Goal: Information Seeking & Learning: Learn about a topic

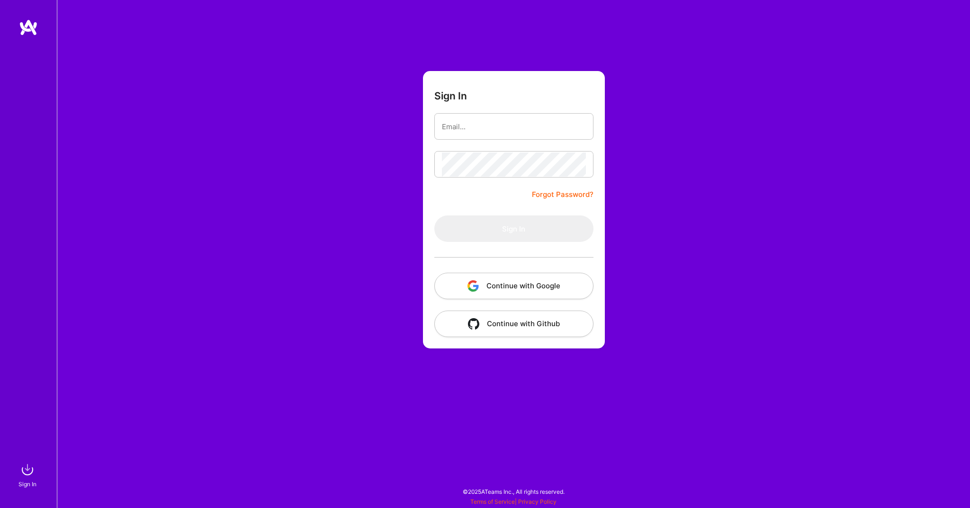
type input "[EMAIL_ADDRESS][DOMAIN_NAME]"
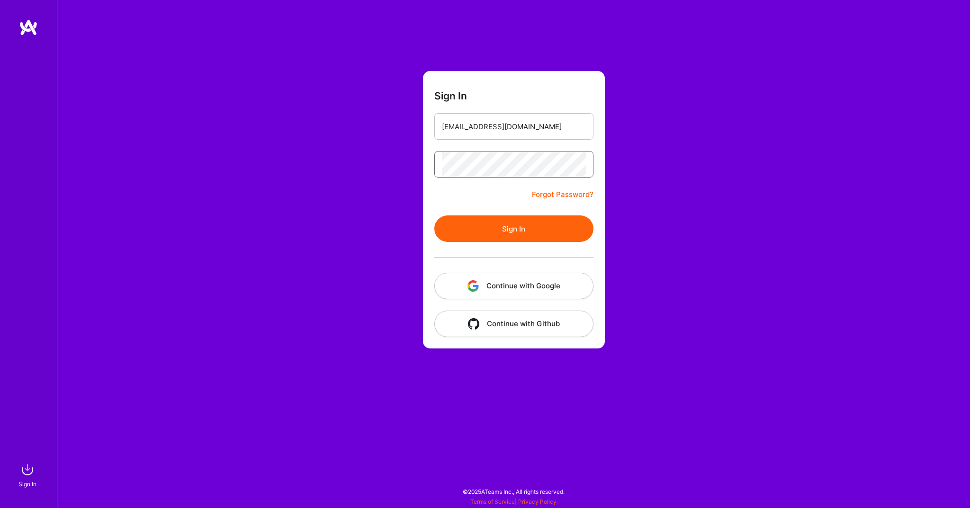
click at [434, 216] on button "Sign In" at bounding box center [513, 229] width 159 height 27
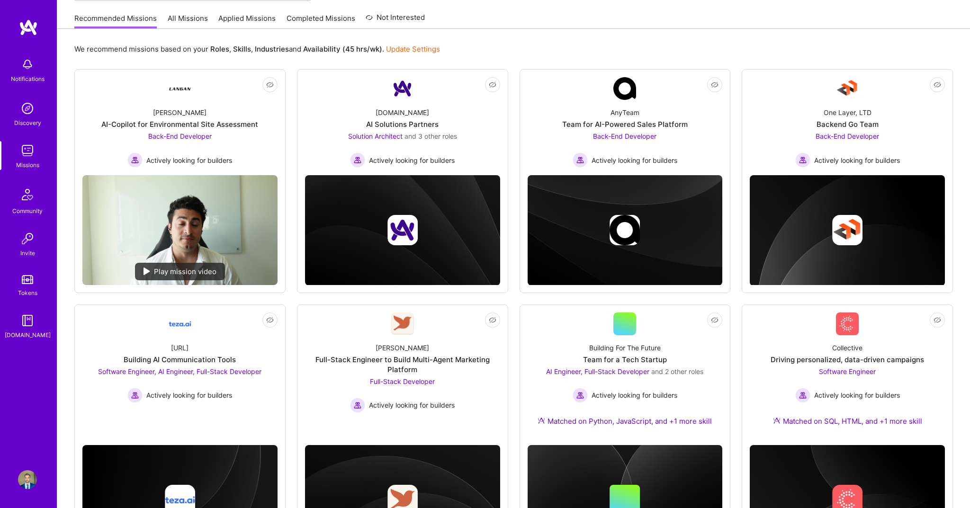
scroll to position [92, 0]
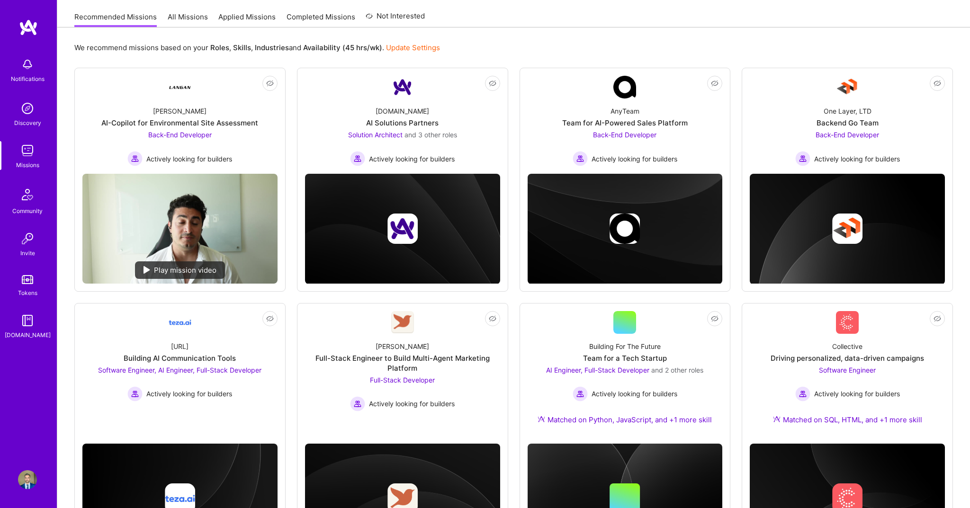
click at [30, 479] on img at bounding box center [27, 479] width 19 height 19
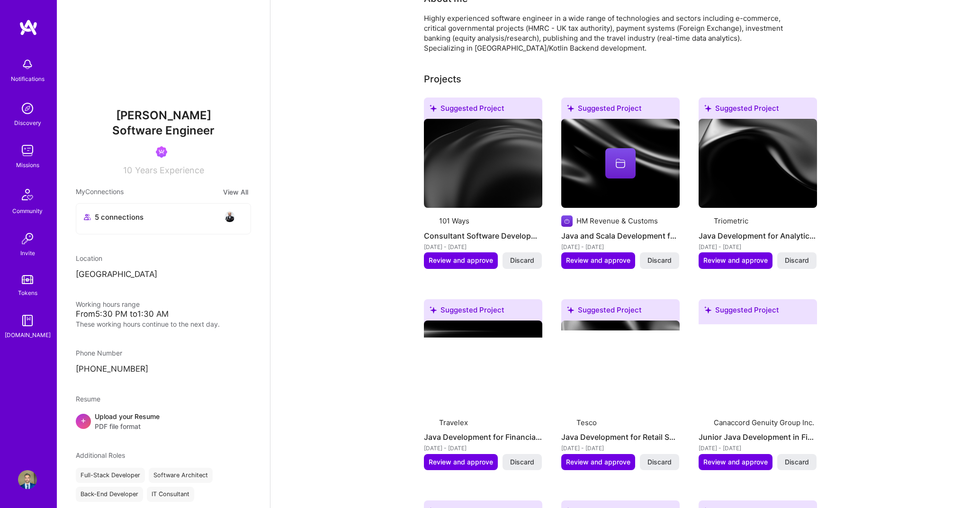
scroll to position [216, 0]
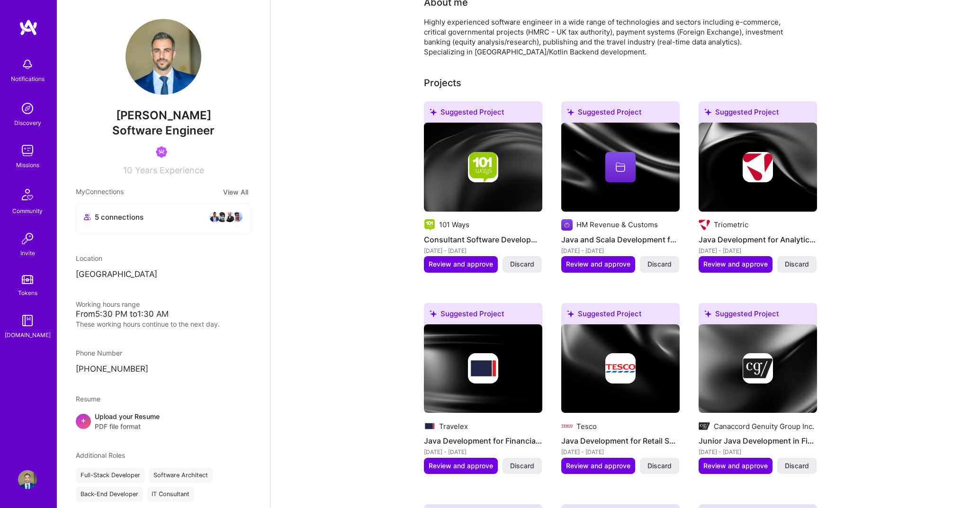
click at [496, 162] on img at bounding box center [483, 167] width 30 height 30
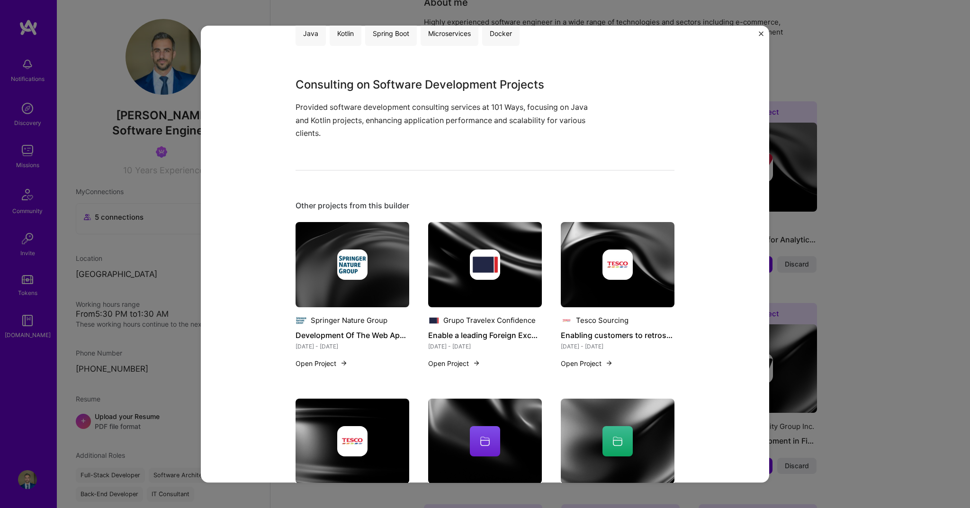
scroll to position [317, 0]
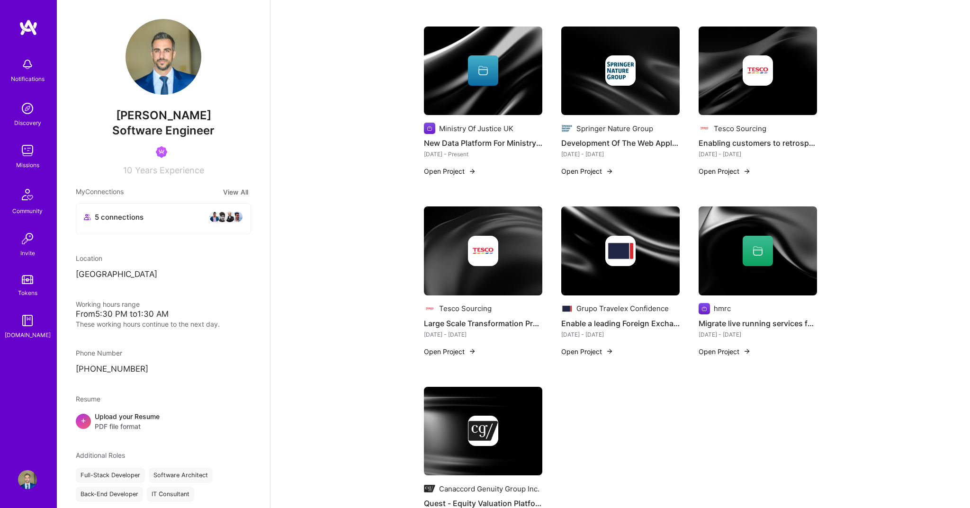
scroll to position [911, 0]
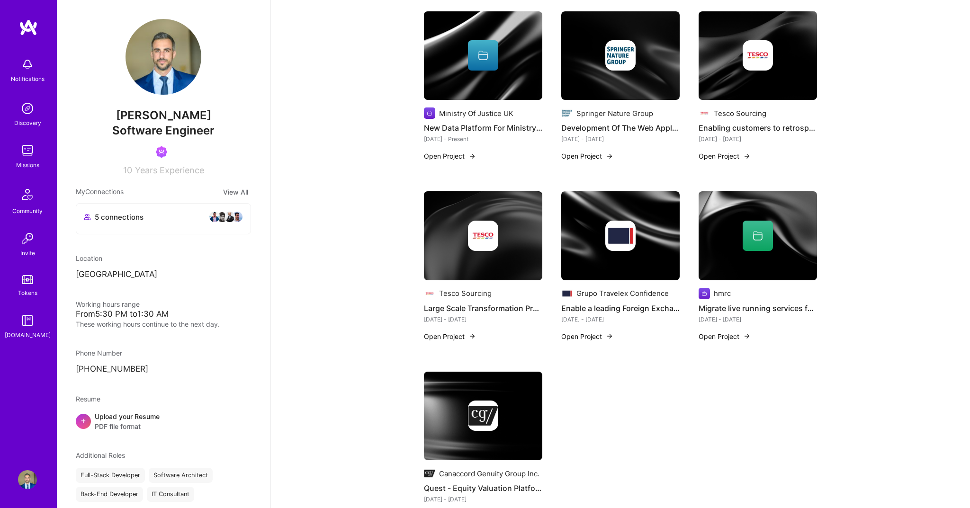
click at [498, 262] on img at bounding box center [483, 235] width 118 height 89
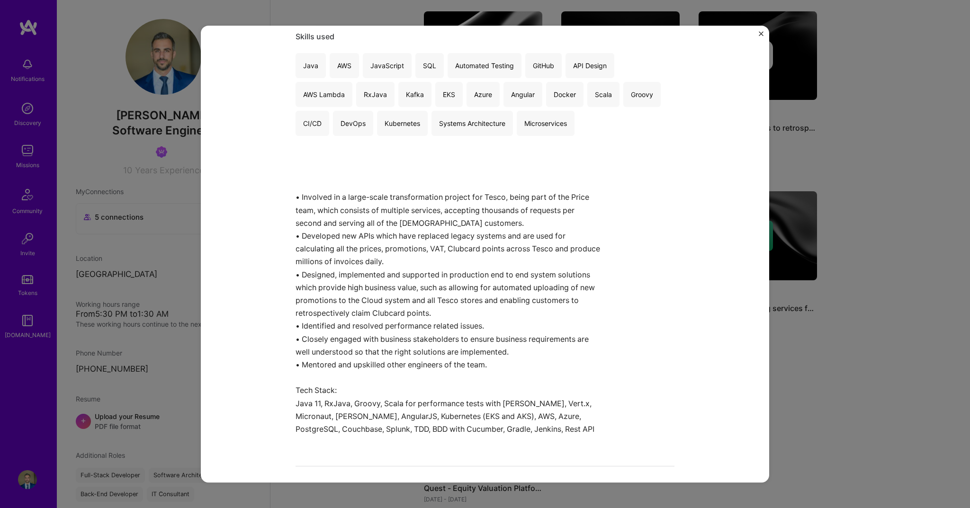
scroll to position [140, 0]
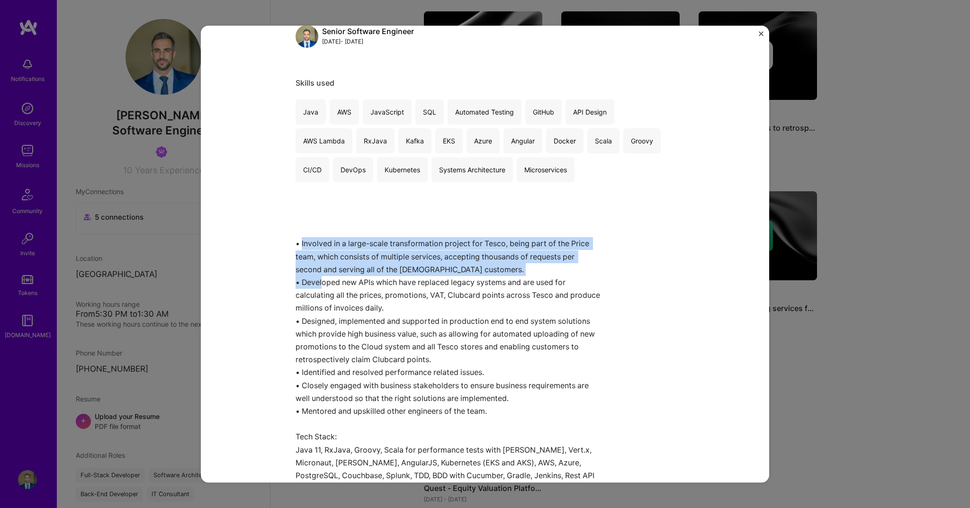
drag, startPoint x: 302, startPoint y: 241, endPoint x: 327, endPoint y: 289, distance: 54.2
click at [325, 288] on p "• Involved in a large-scale transformation project for Tesco, being part of the…" at bounding box center [450, 359] width 308 height 245
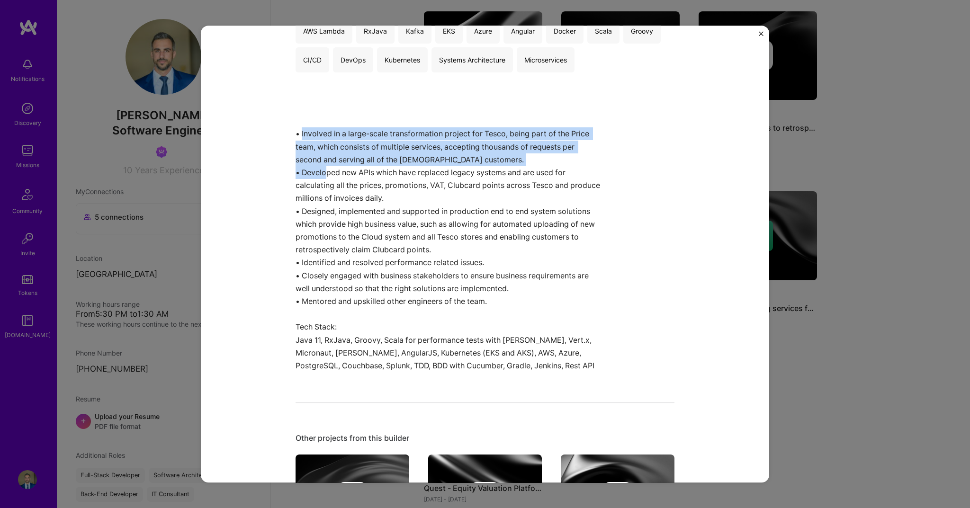
scroll to position [252, 0]
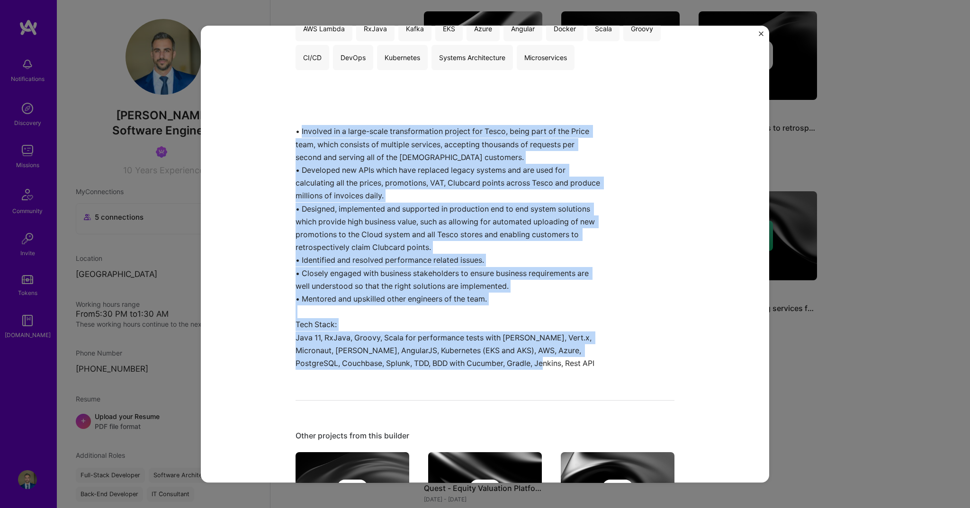
click at [507, 365] on p "• Involved in a large-scale transformation project for Tesco, being part of the…" at bounding box center [450, 247] width 308 height 245
click at [529, 362] on p "• Involved in a large-scale transformation project for Tesco, being part of the…" at bounding box center [450, 247] width 308 height 245
copy p "Loremips do s ametc-adipi elitseddoeiusm tempori utl Etdol, magna aliq en adm V…"
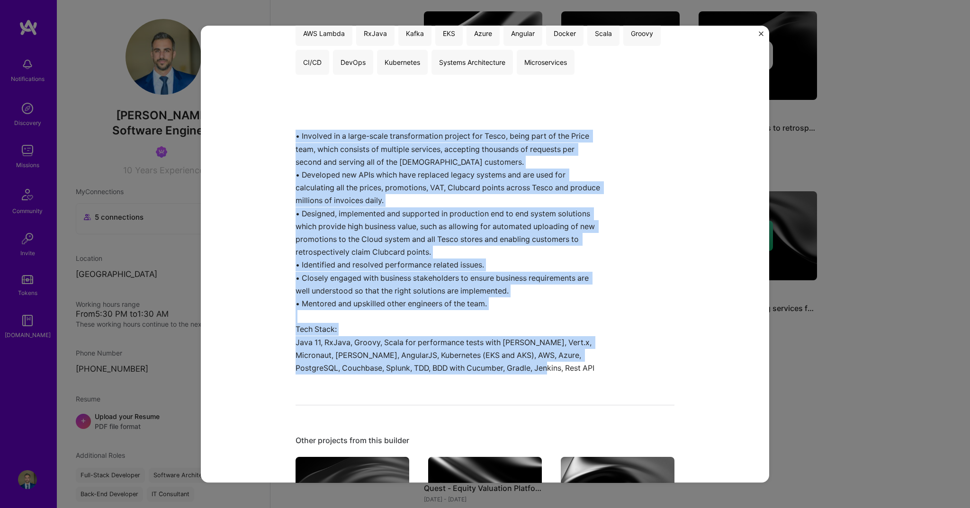
click at [296, 136] on p "• Involved in a large-scale transformation project for Tesco, being part of the…" at bounding box center [450, 252] width 308 height 245
copy p "• Loremips do s ametc-adipi elitseddoeiusm tempori utl Etdol, magna aliq en adm…"
